Goal: Task Accomplishment & Management: Manage account settings

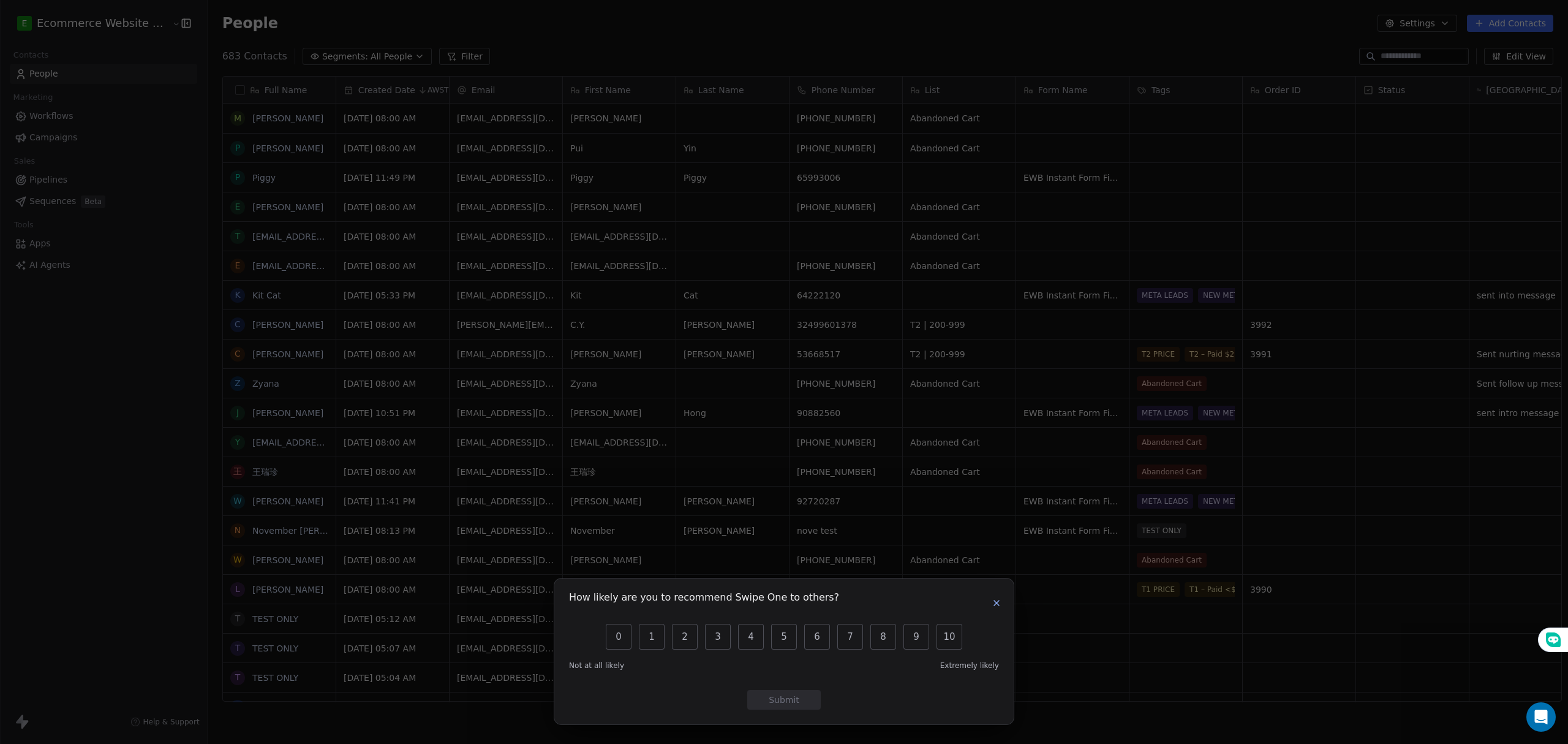
scroll to position [642, 1357]
click at [1000, 604] on icon "button" at bounding box center [996, 602] width 10 height 10
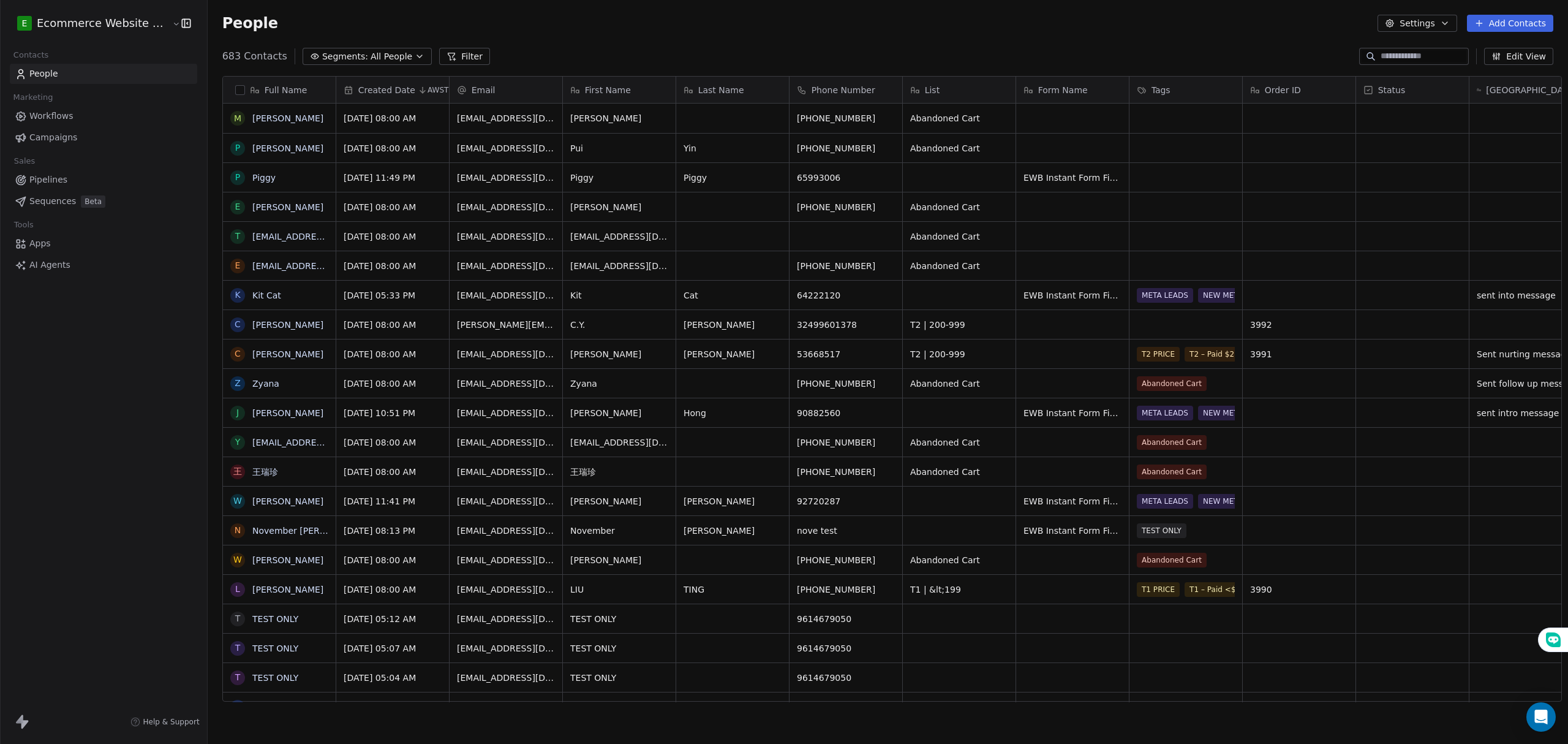
click at [371, 56] on span "All People" at bounding box center [391, 56] width 42 height 13
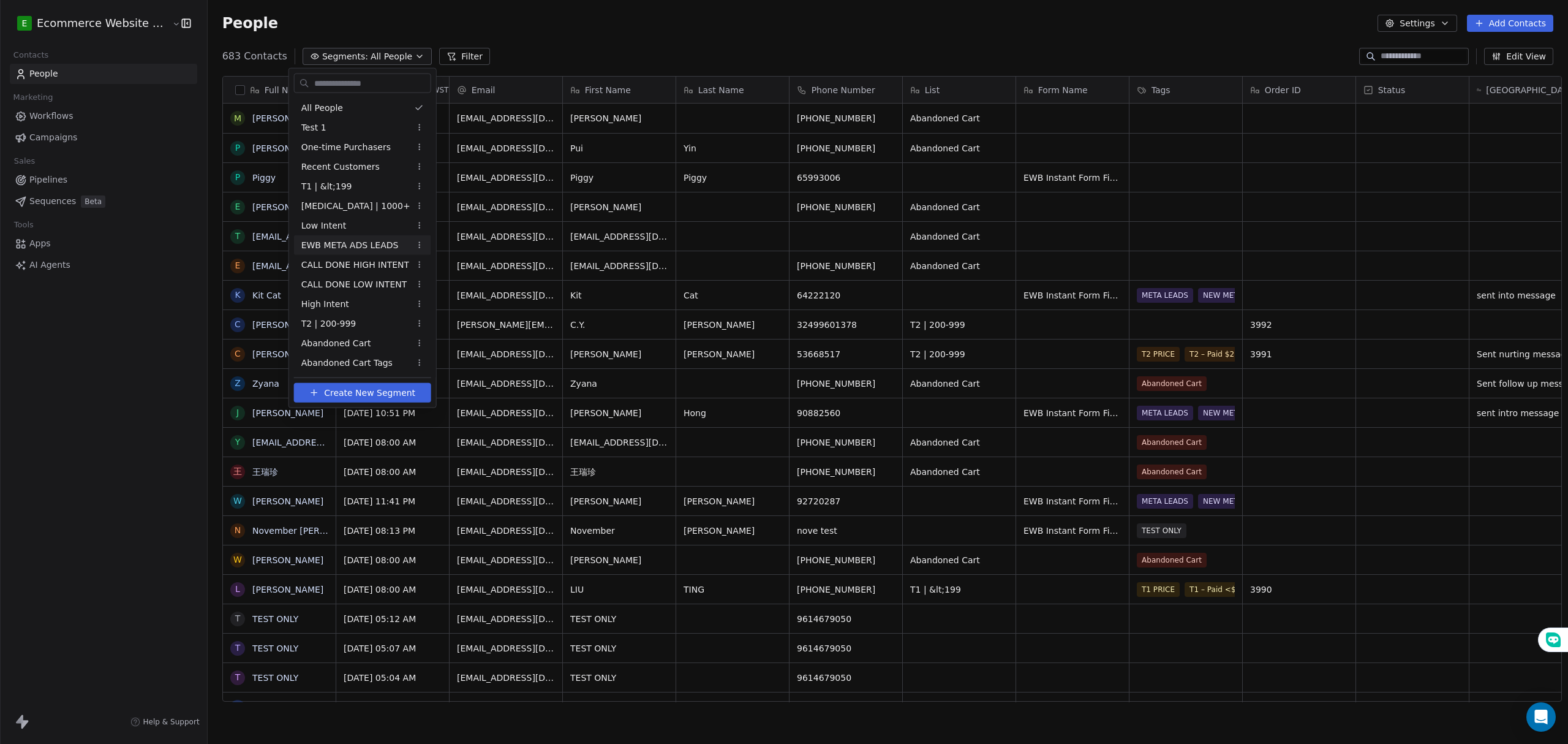
click at [362, 241] on span "EWB META ADS LEADS" at bounding box center [350, 244] width 97 height 13
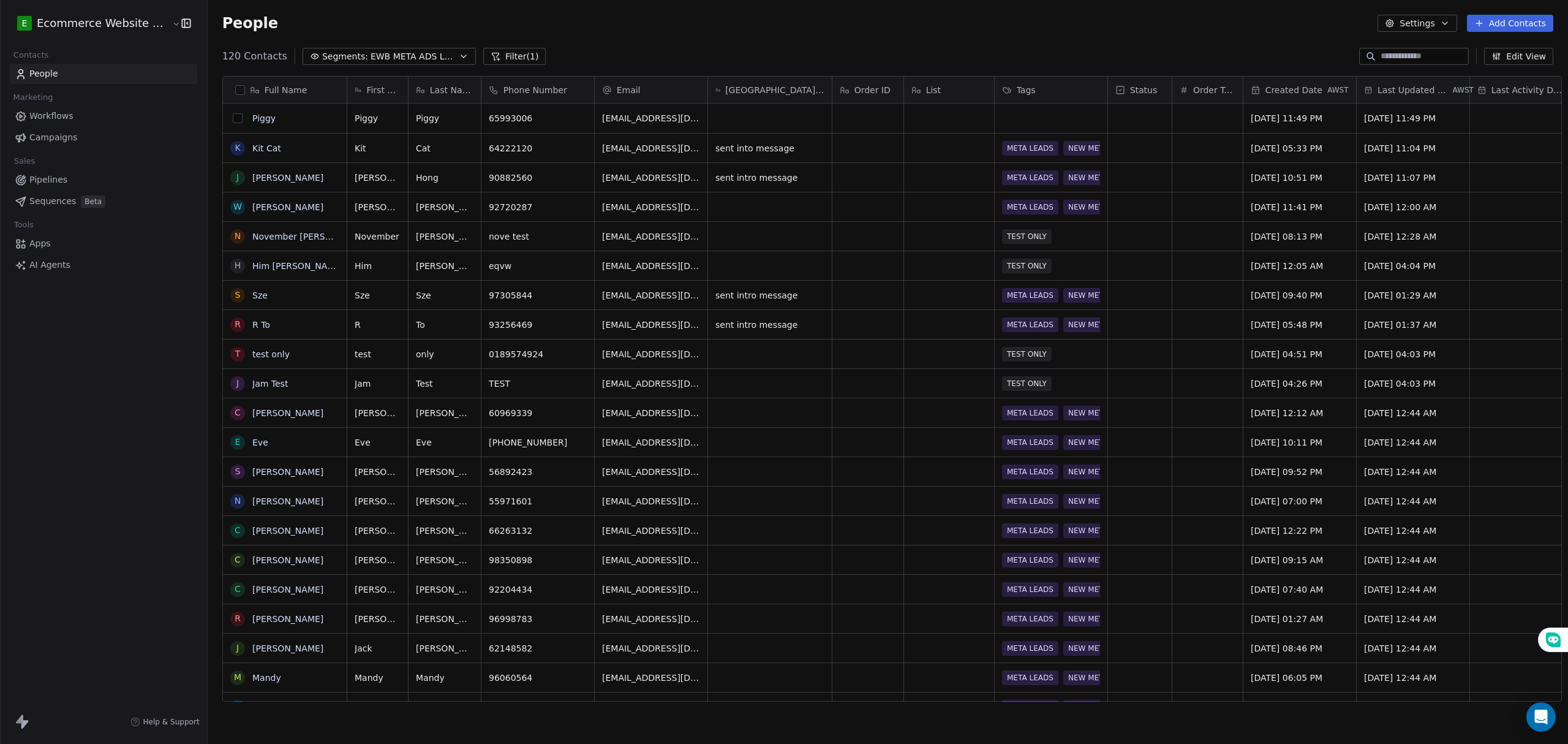
click at [233, 122] on button "grid" at bounding box center [237, 118] width 10 height 10
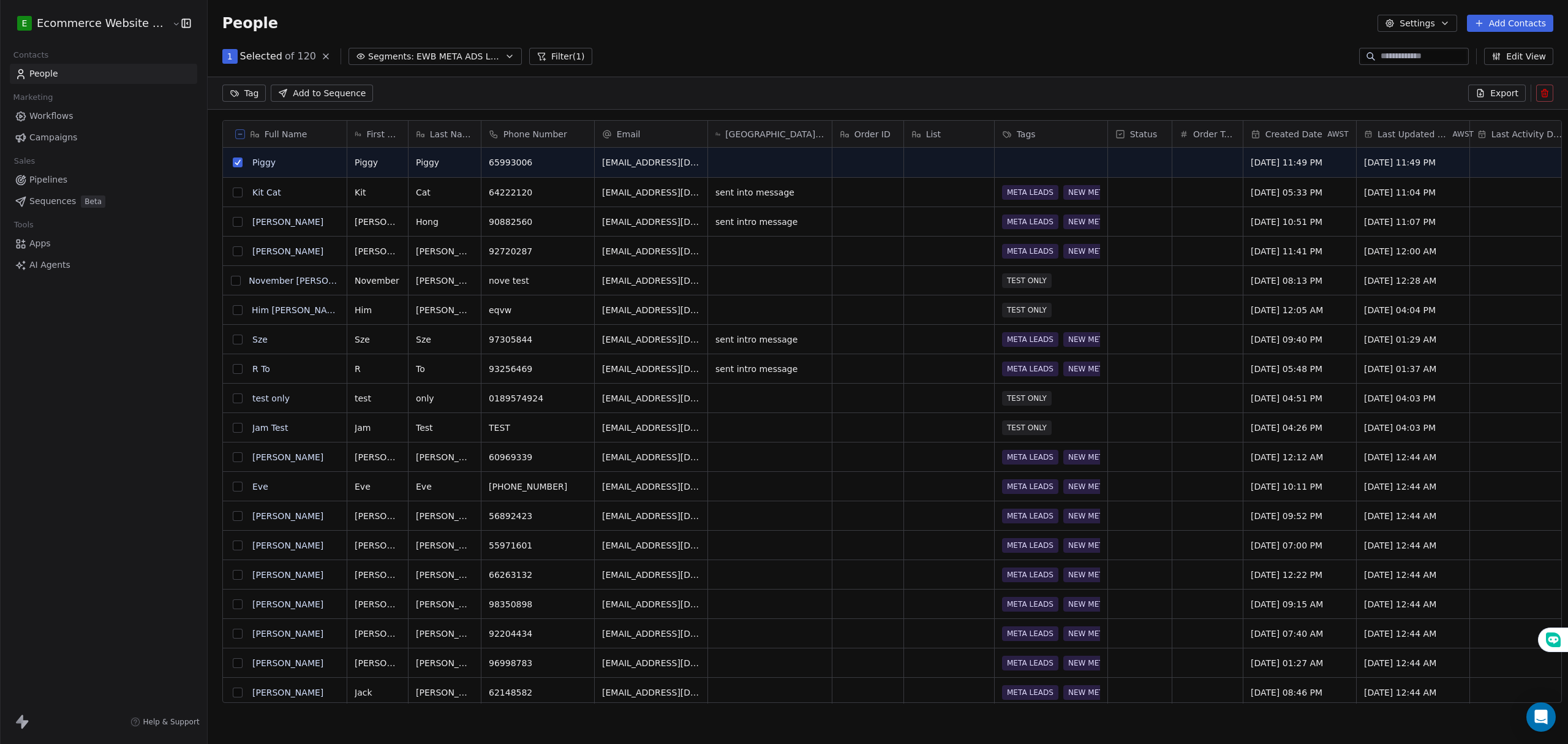
scroll to position [599, 1357]
click at [237, 99] on html "E Ecommerce Website Builder Contacts People Marketing Workflows Campaigns Sales…" at bounding box center [784, 372] width 1568 height 744
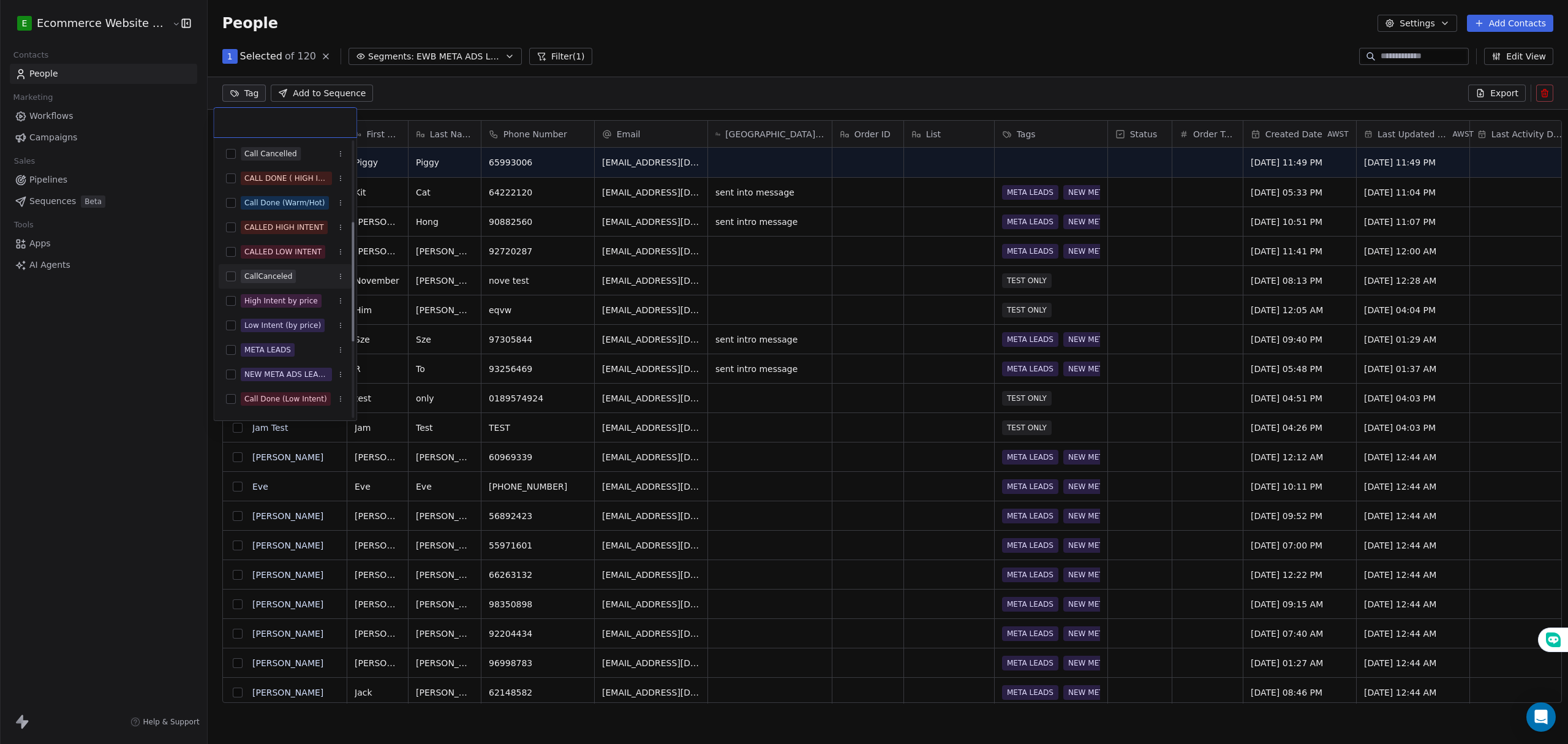
scroll to position [327, 0]
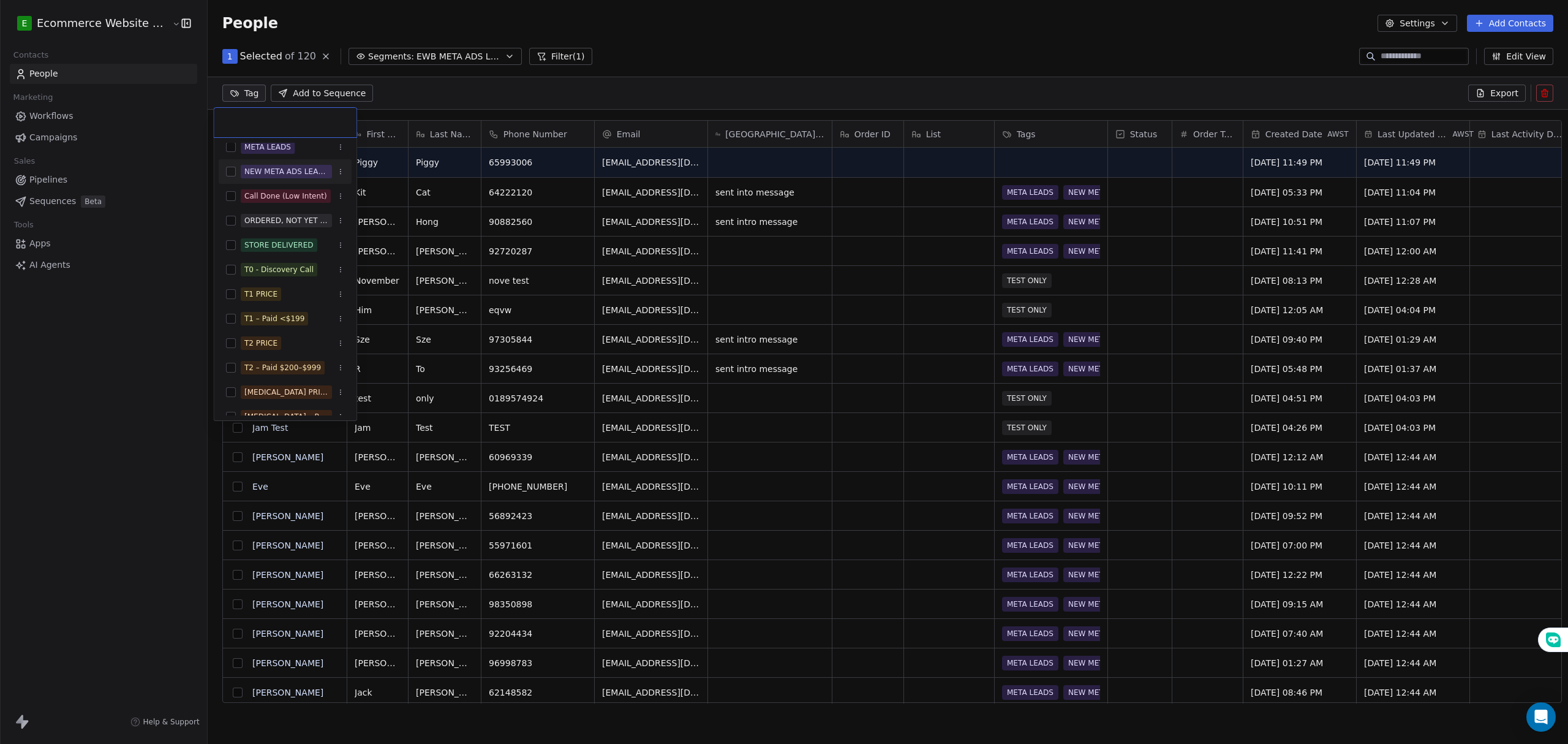
click at [258, 174] on div "NEW META ADS LEADS" at bounding box center [286, 171] width 84 height 11
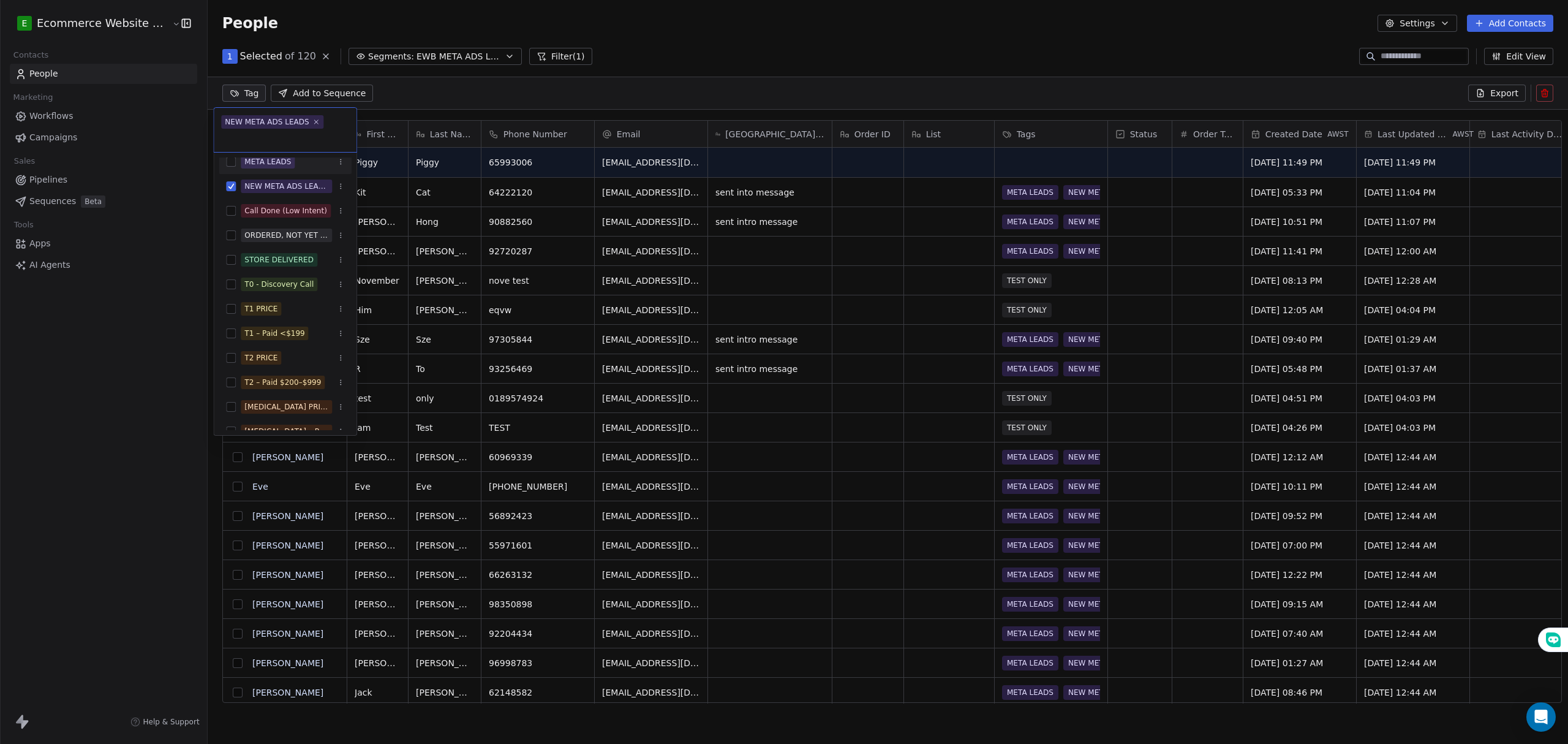
click at [263, 163] on div "META LEADS" at bounding box center [268, 161] width 46 height 11
click at [142, 358] on html "E Ecommerce Website Builder Contacts People Marketing Workflows Campaigns Sales…" at bounding box center [784, 372] width 1568 height 744
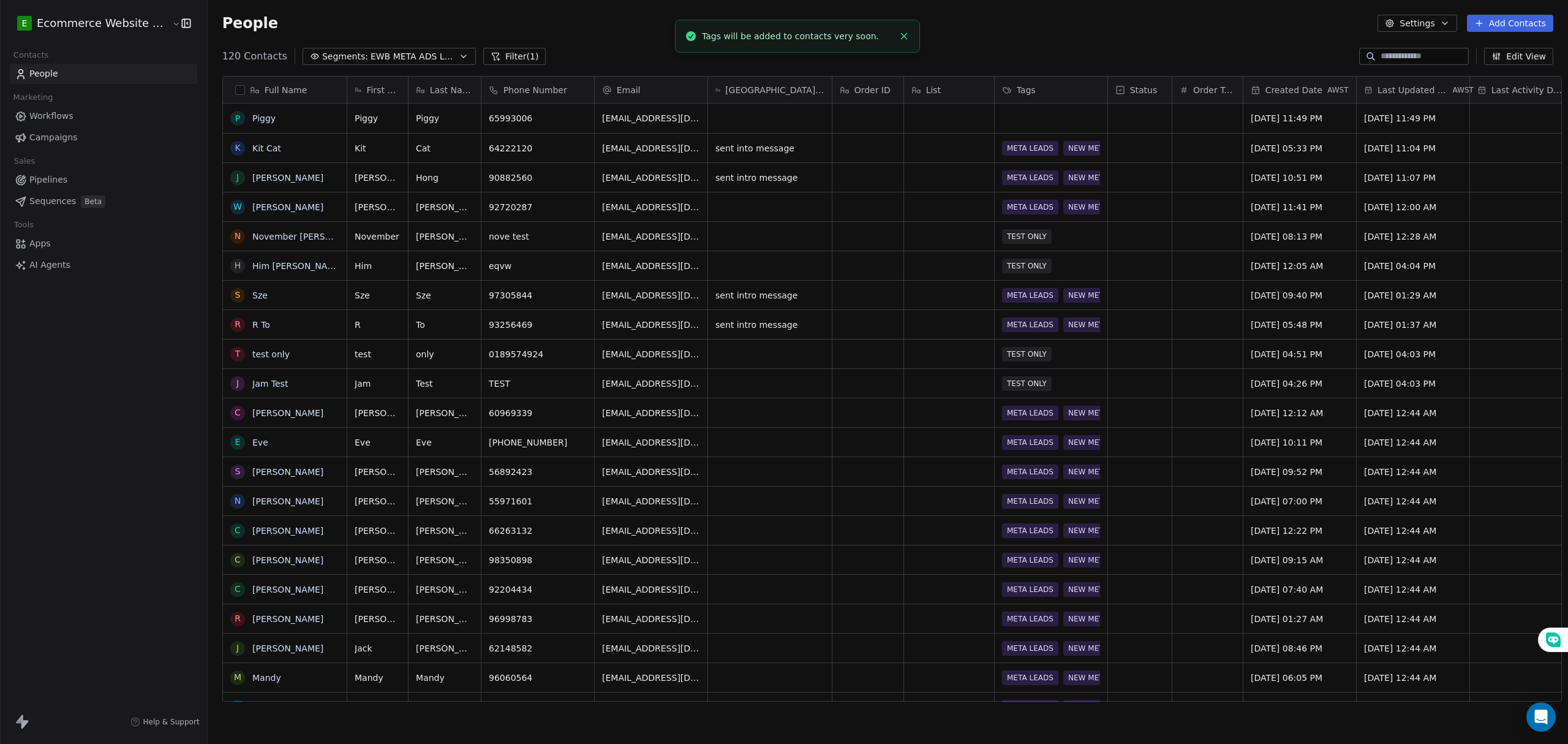
scroll to position [8, 0]
click at [371, 60] on span "EWB META ADS LEADS" at bounding box center [414, 56] width 86 height 13
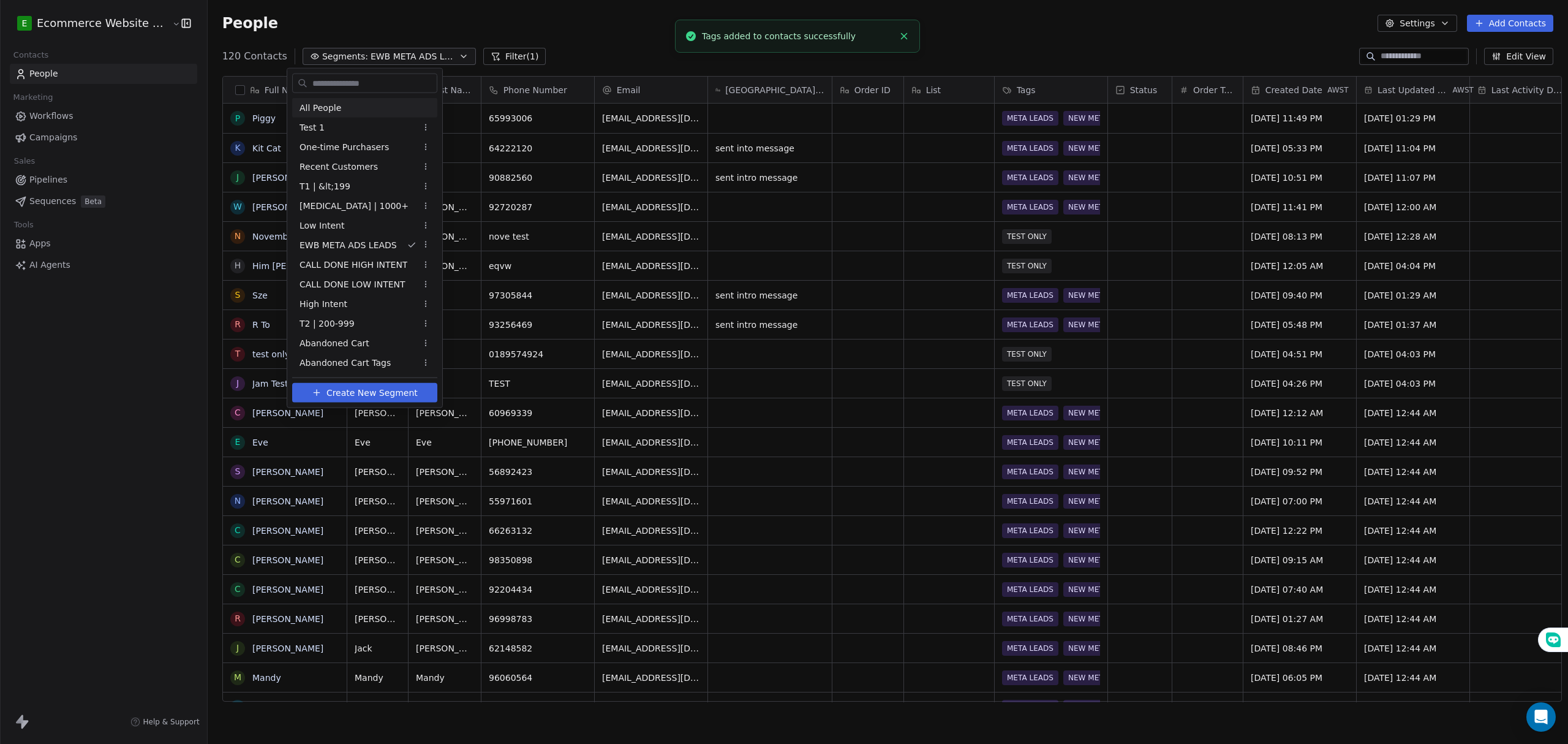
click at [352, 99] on div "All People" at bounding box center [365, 108] width 145 height 20
